Goal: Information Seeking & Learning: Learn about a topic

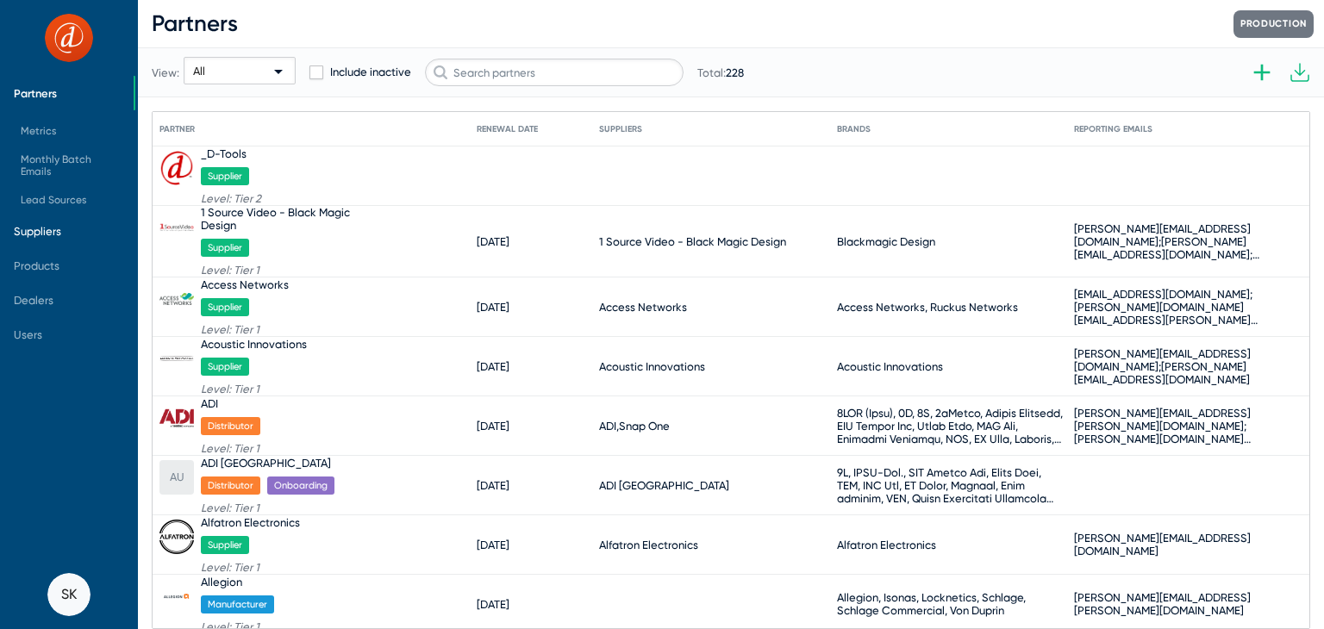
click at [52, 233] on span "Suppliers" at bounding box center [37, 231] width 47 height 13
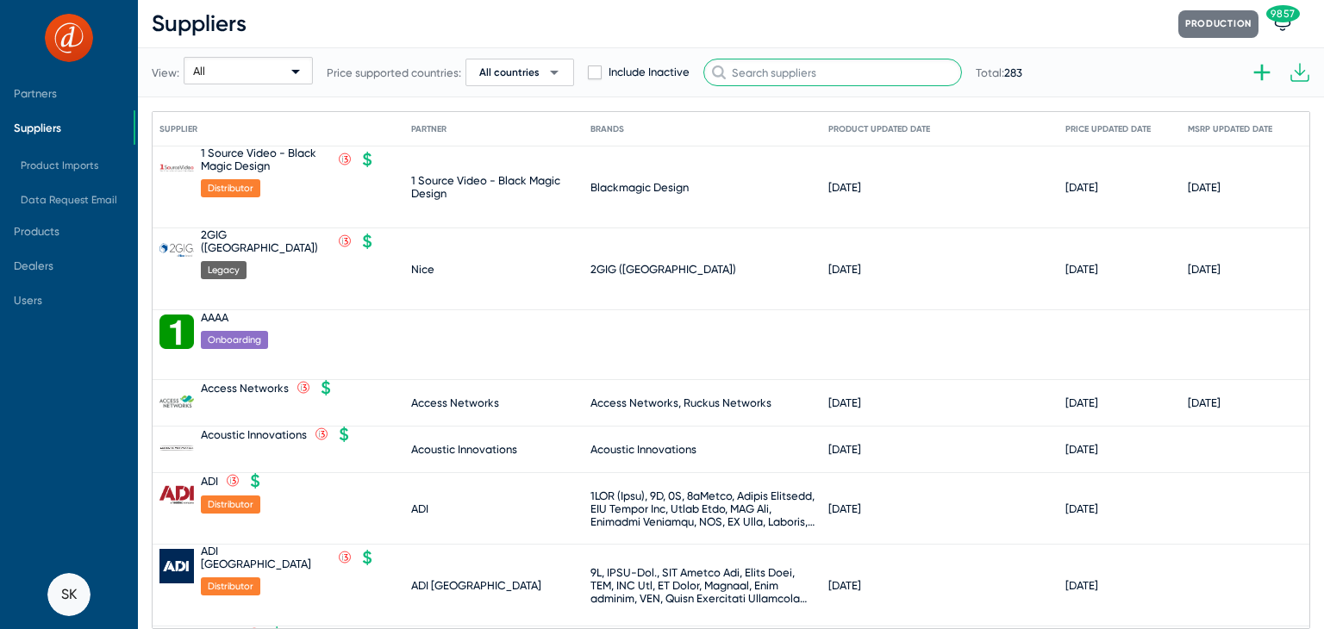
click at [814, 69] on input "text" at bounding box center [833, 73] width 259 height 28
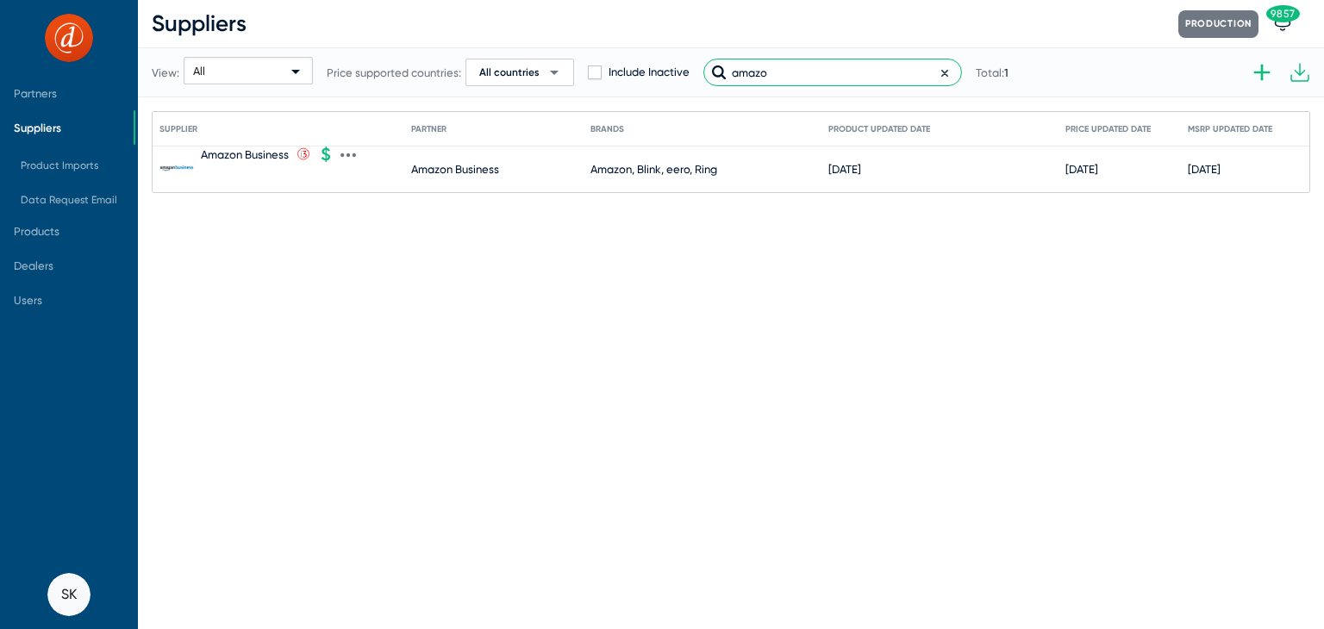
type input "amazo"
click at [259, 151] on div "Amazon Business" at bounding box center [245, 154] width 88 height 13
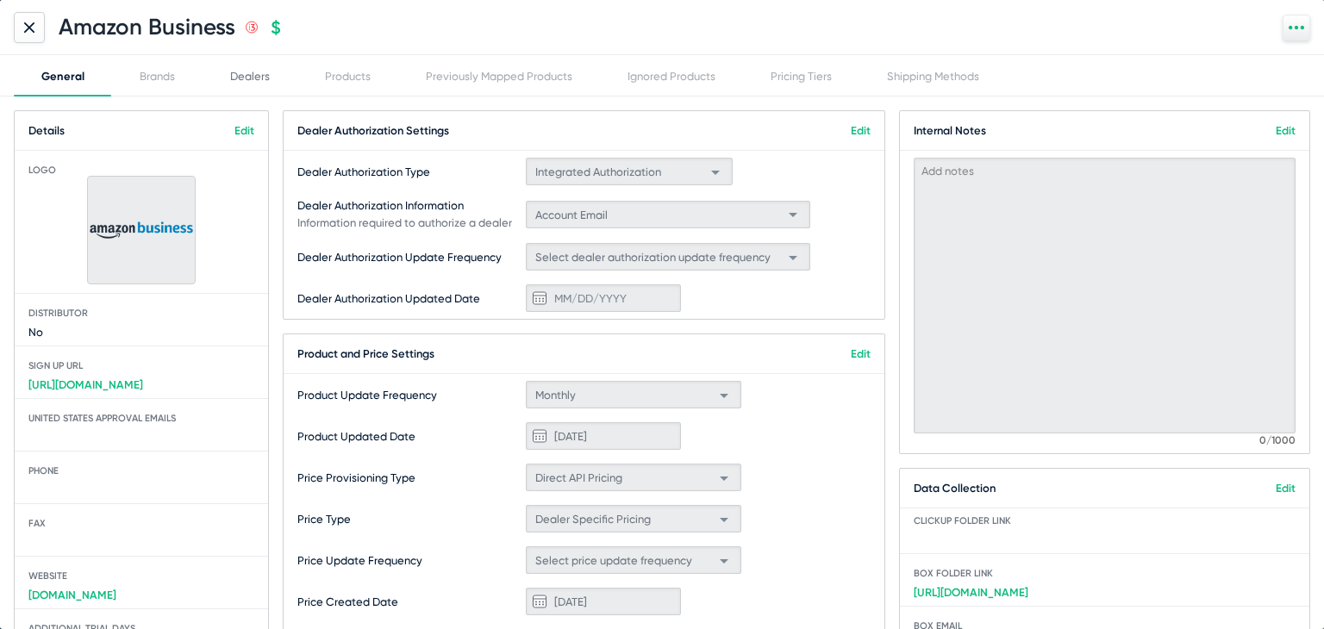
click at [258, 80] on div "Dealers" at bounding box center [250, 76] width 40 height 13
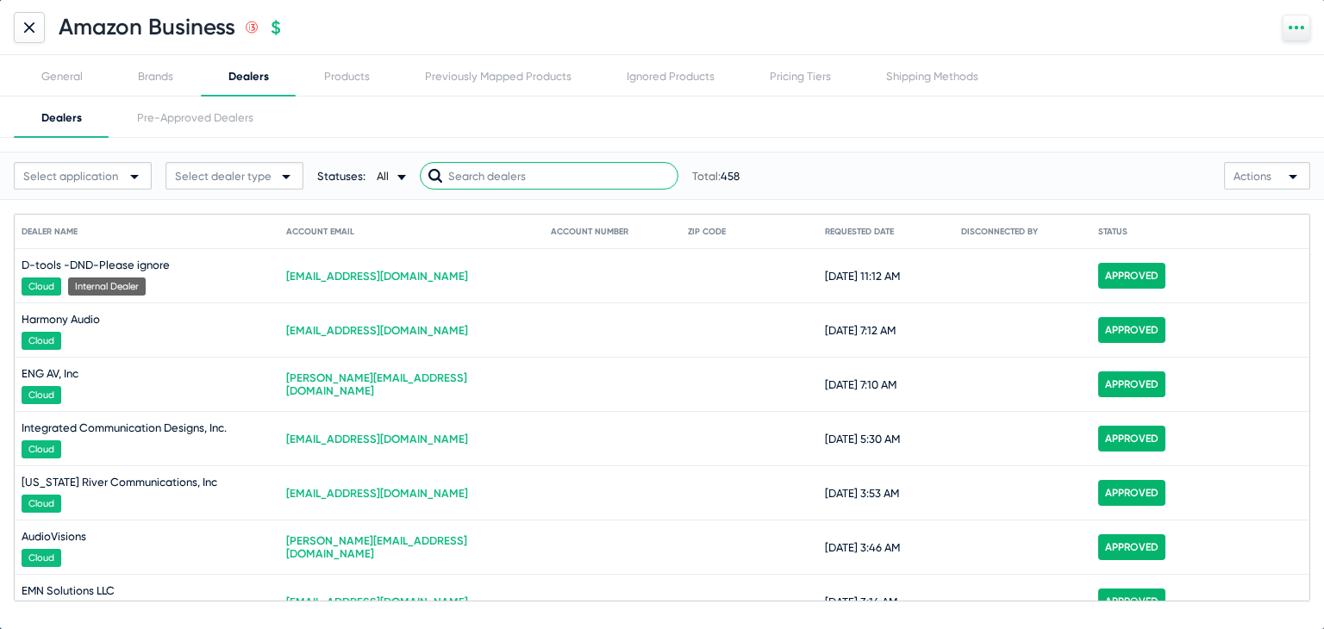
click at [521, 170] on input "text" at bounding box center [549, 176] width 259 height 28
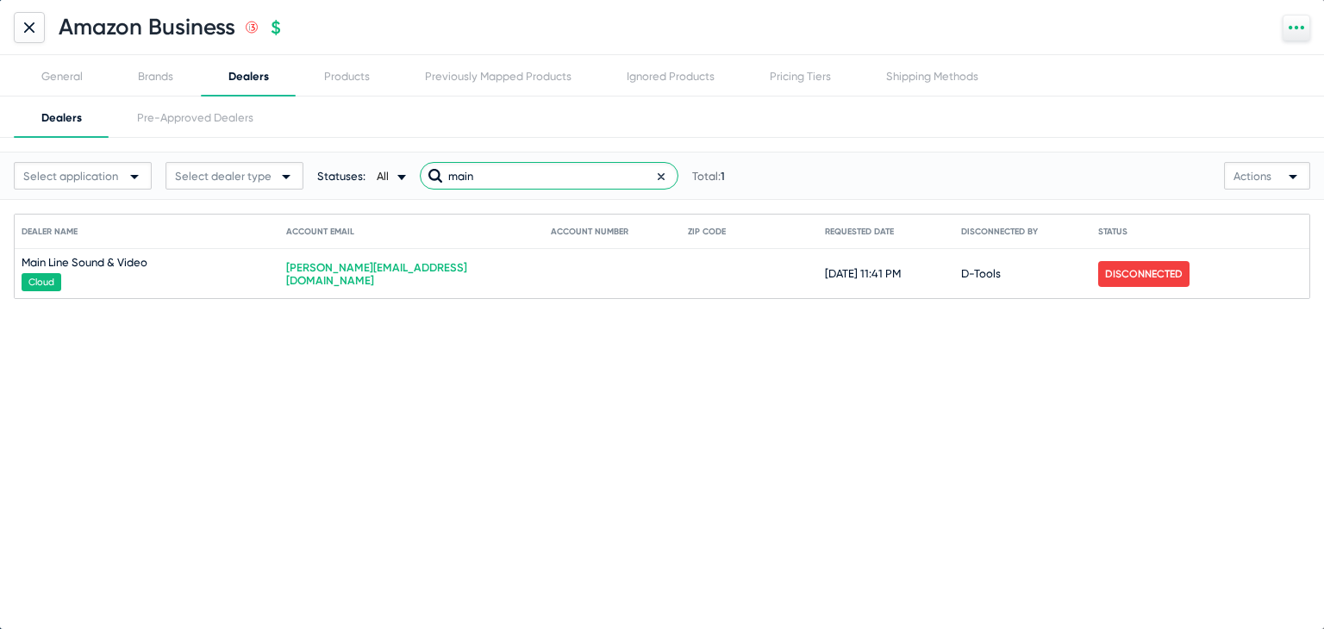
type input "main"
click at [166, 80] on div "Brands" at bounding box center [155, 76] width 35 height 13
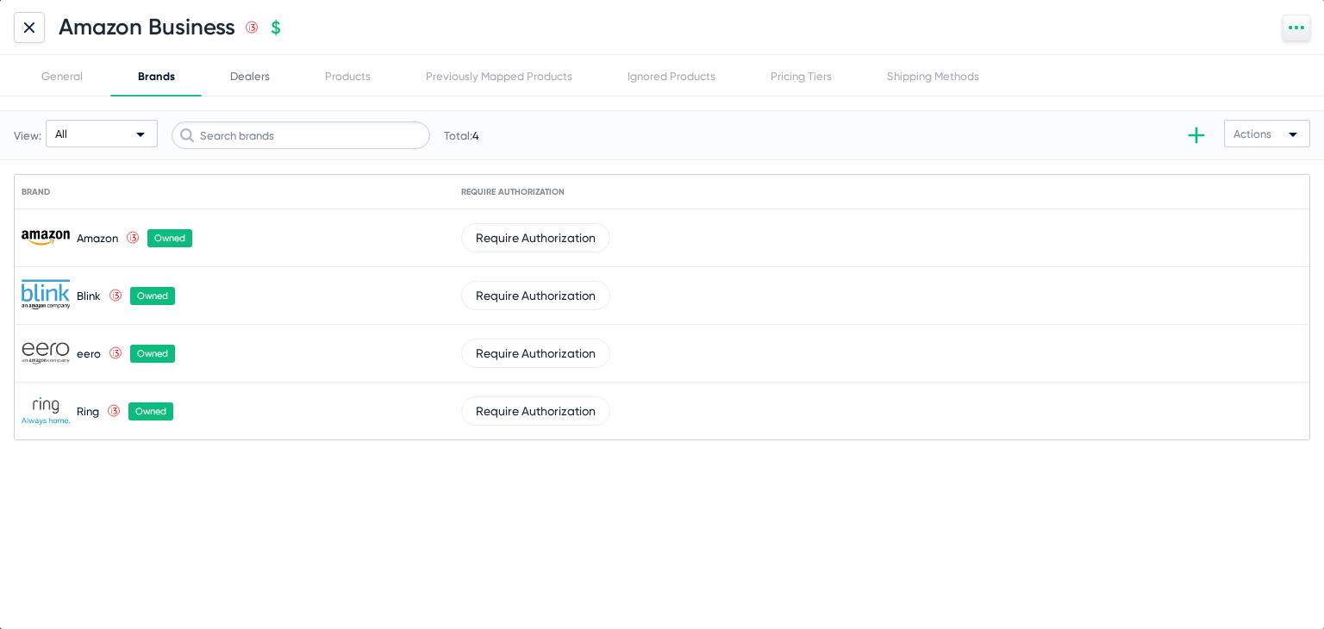
click at [235, 69] on div "Dealers" at bounding box center [250, 75] width 95 height 41
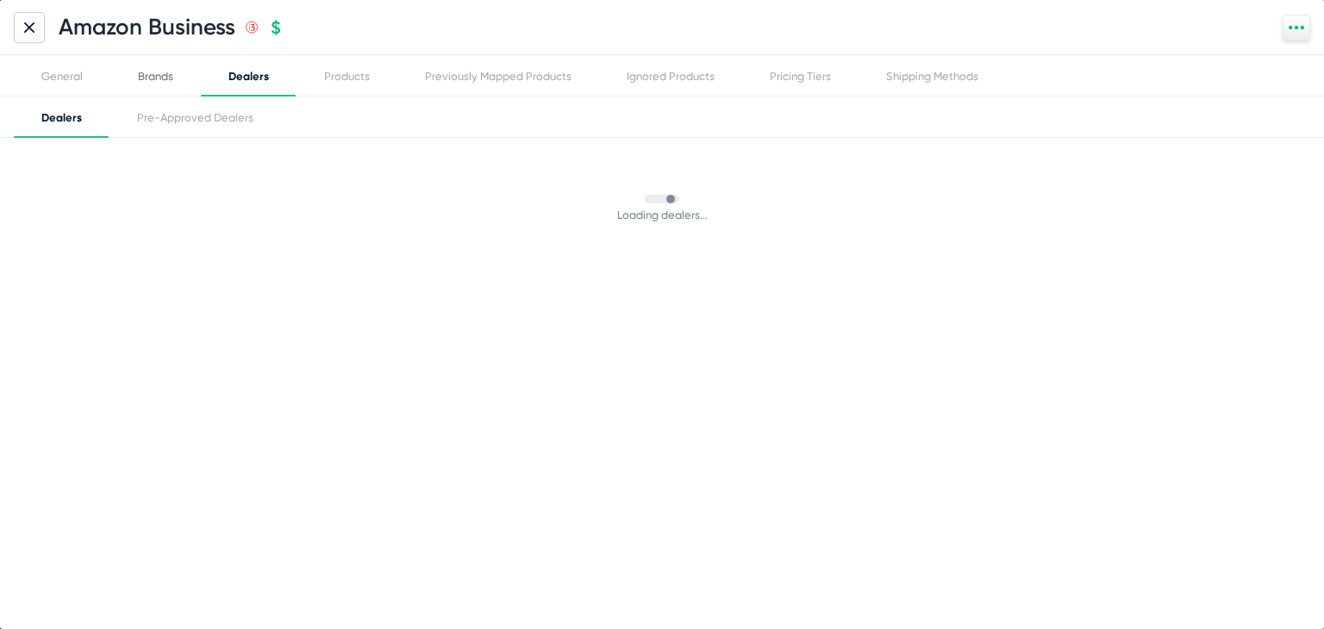
click at [148, 80] on div "Brands" at bounding box center [155, 76] width 35 height 13
